Goal: Task Accomplishment & Management: Manage account settings

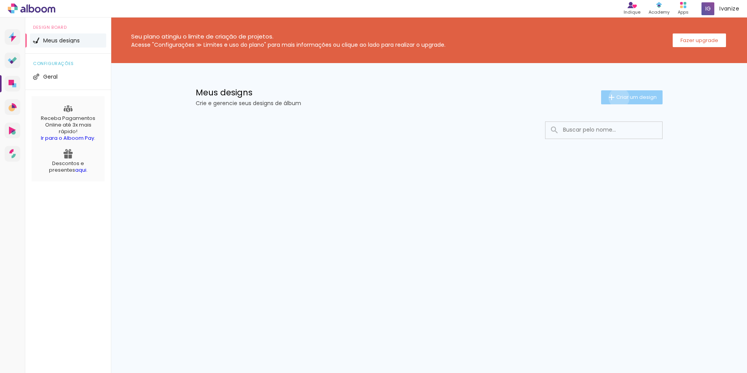
click at [617, 97] on span "Criar um design" at bounding box center [636, 97] width 40 height 5
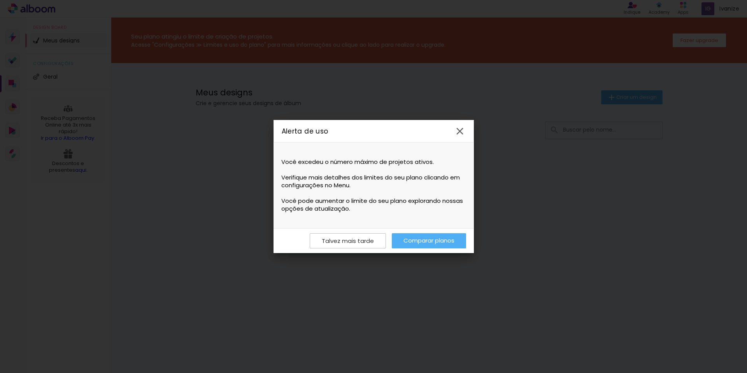
click at [460, 131] on iron-icon at bounding box center [460, 131] width 12 height 12
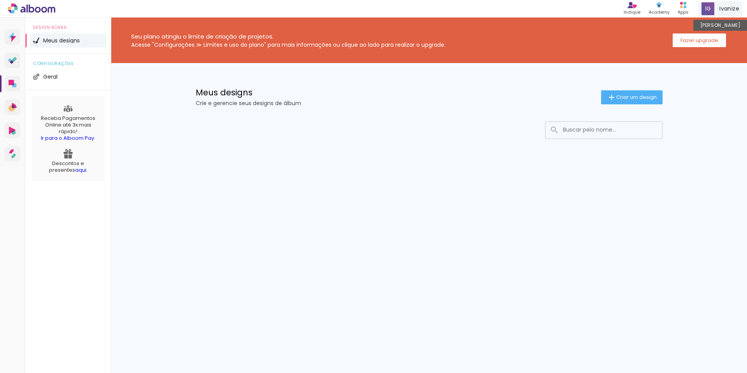
click at [734, 12] on div "Ivanize [PERSON_NAME]" at bounding box center [720, 8] width 44 height 15
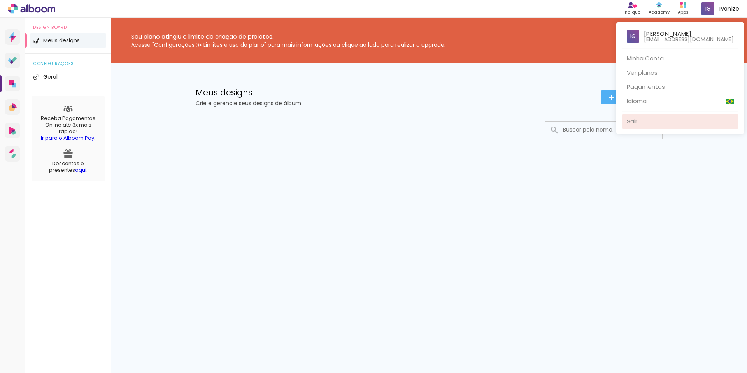
click at [626, 119] on link "Sair" at bounding box center [680, 121] width 116 height 14
click at [629, 120] on link "Sair" at bounding box center [680, 121] width 116 height 14
